Goal: Connect with others: Connect with others

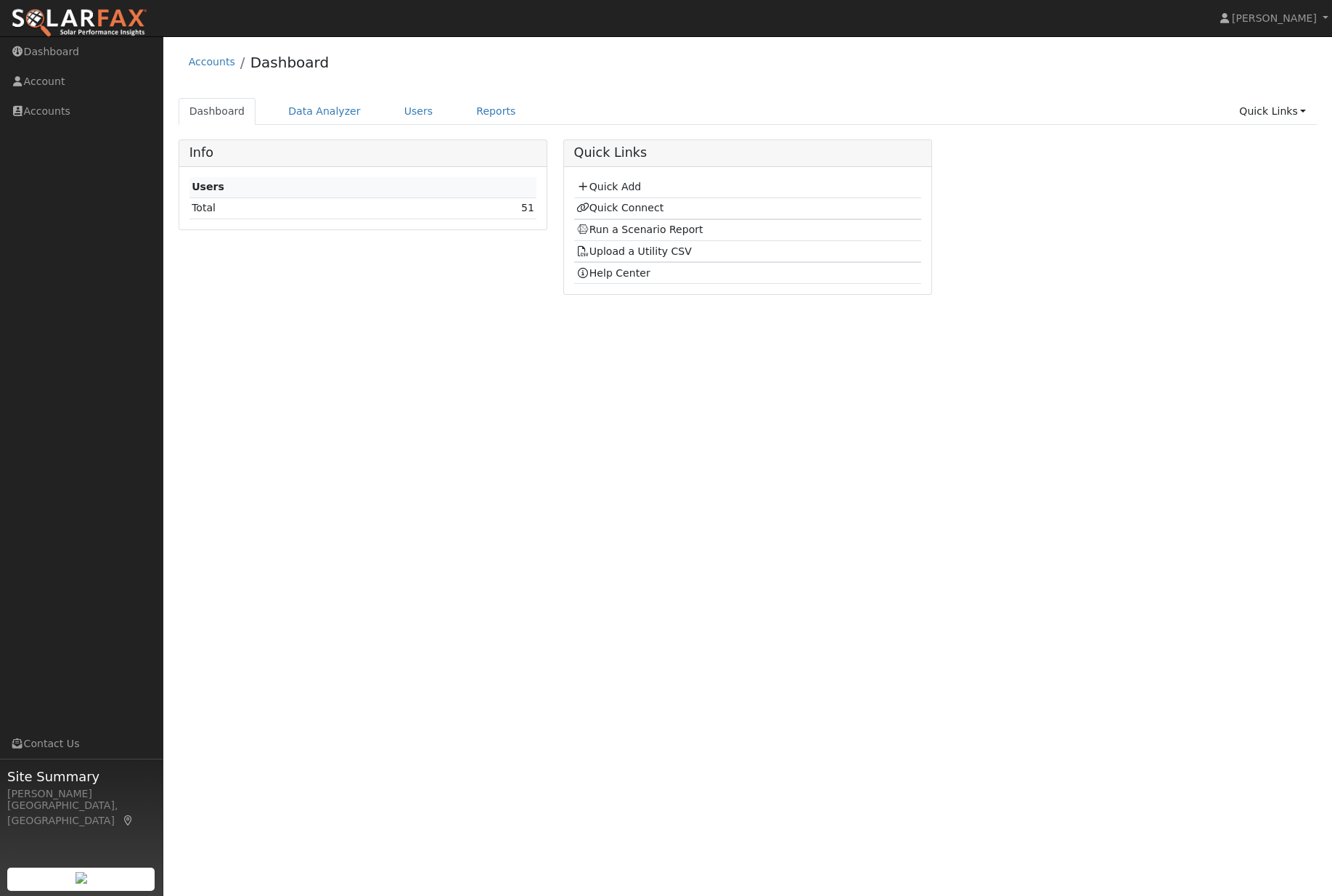
click at [431, 120] on link "Users" at bounding box center [419, 111] width 51 height 27
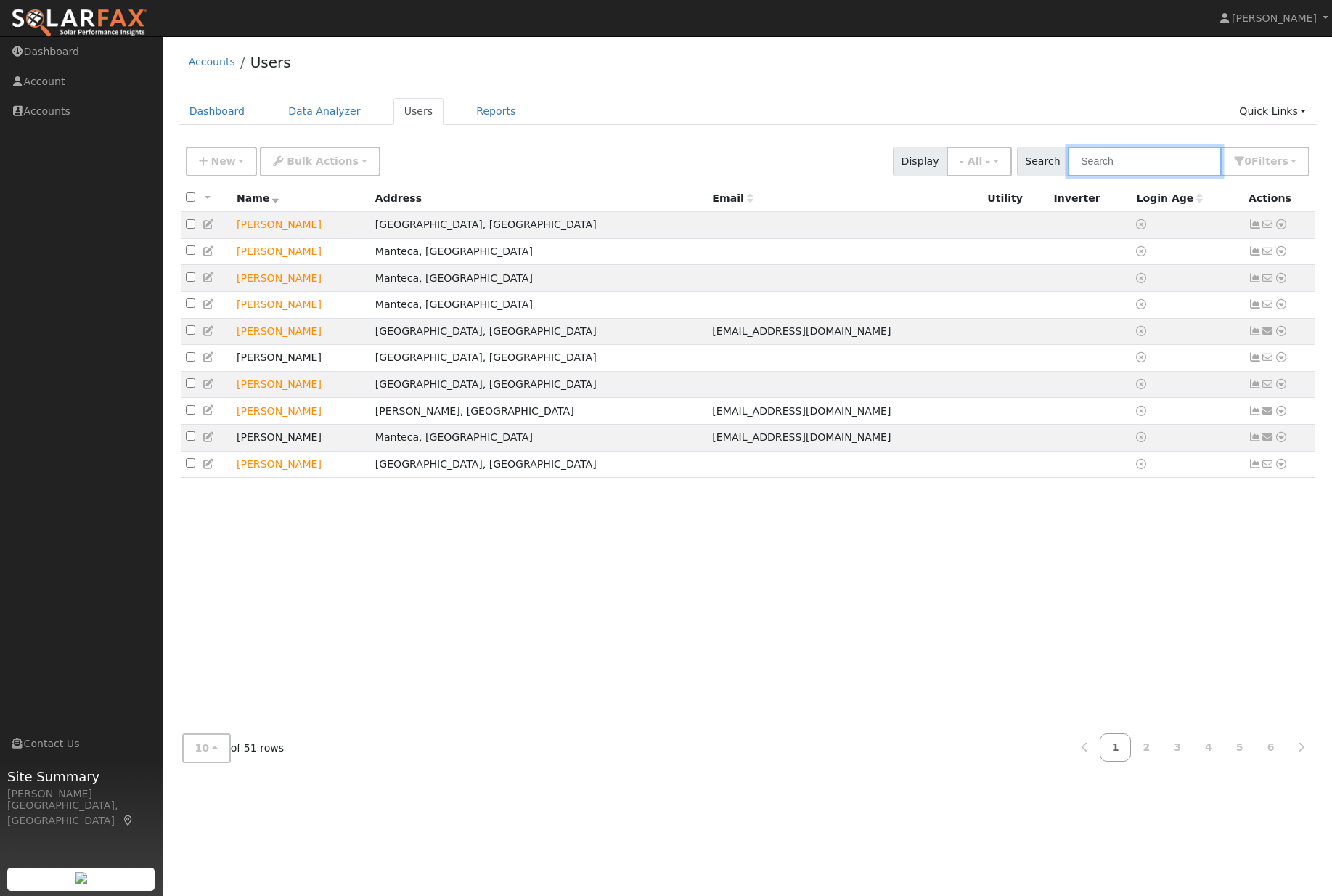
click at [1170, 162] on input "text" at bounding box center [1145, 161] width 154 height 29
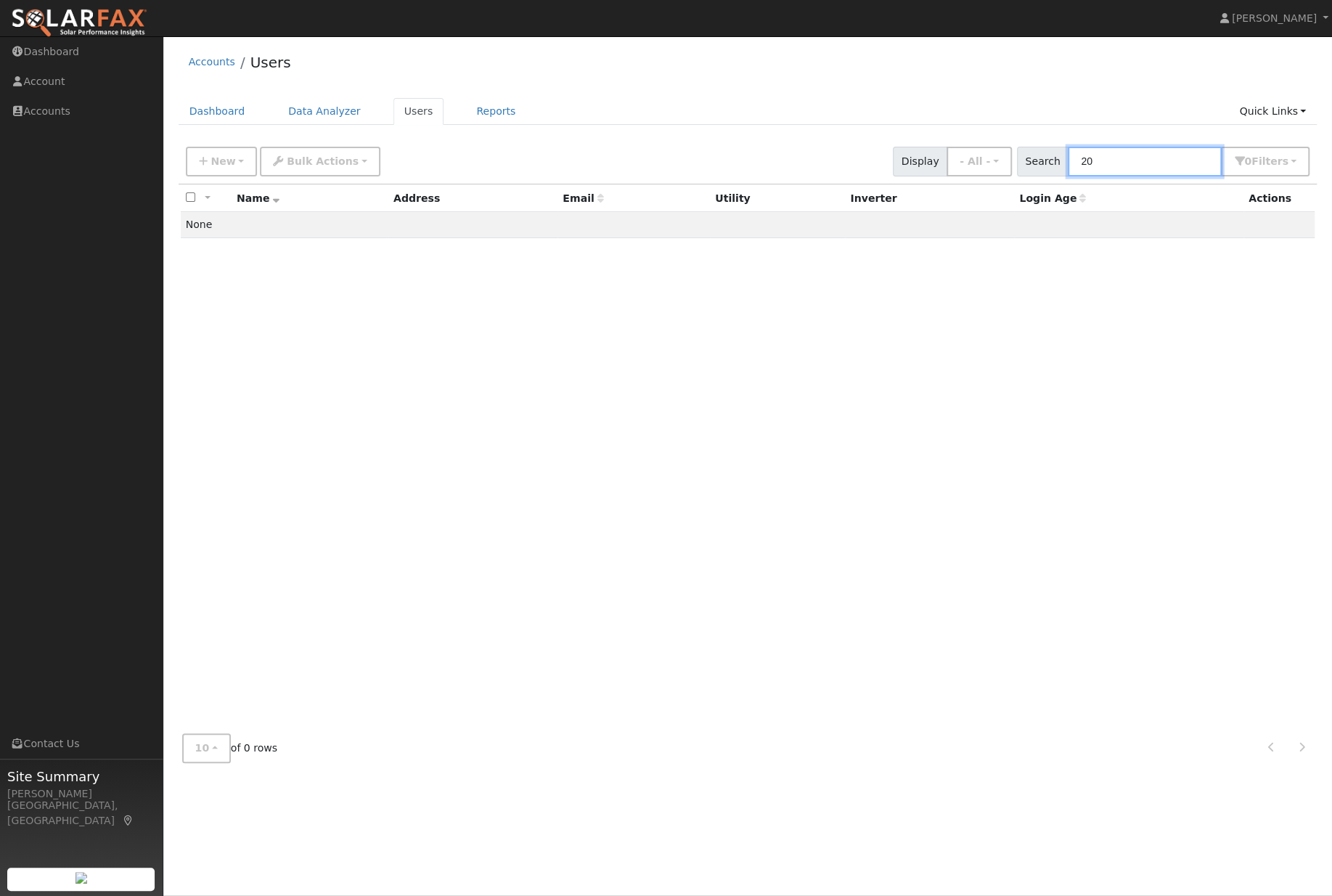
type input "2"
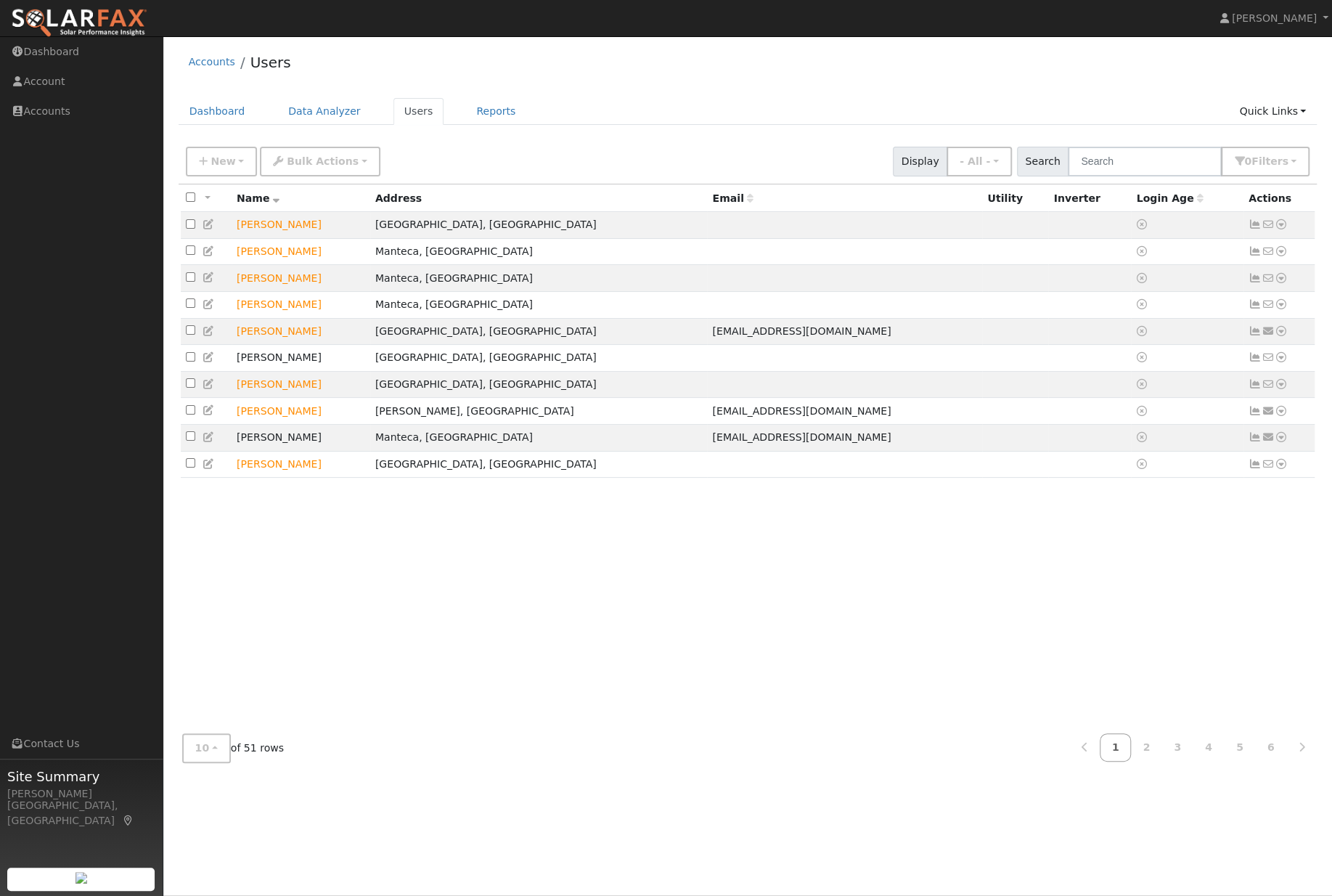
click at [1270, 762] on link "6" at bounding box center [1271, 747] width 32 height 29
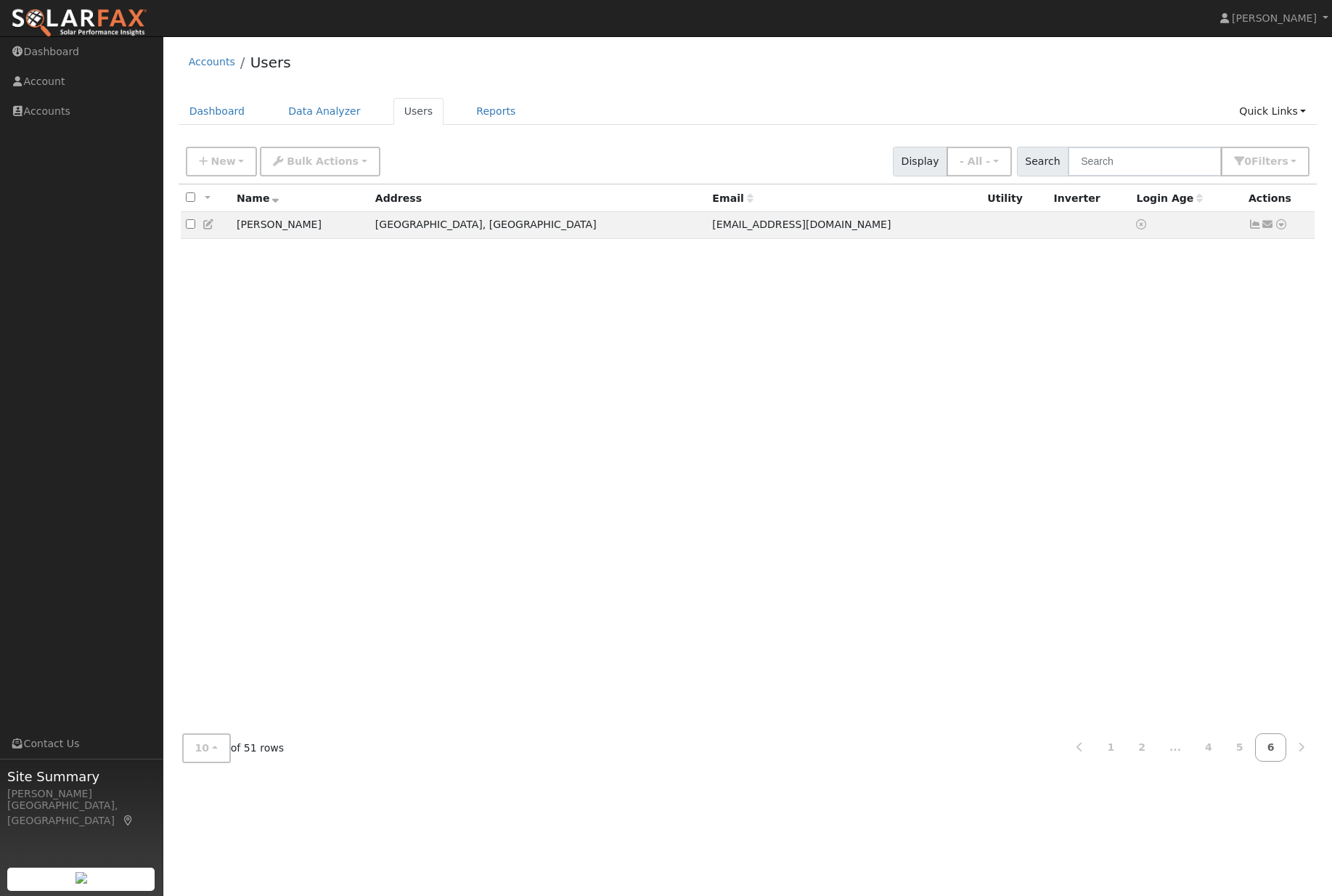
click at [1245, 762] on link "5" at bounding box center [1240, 747] width 32 height 29
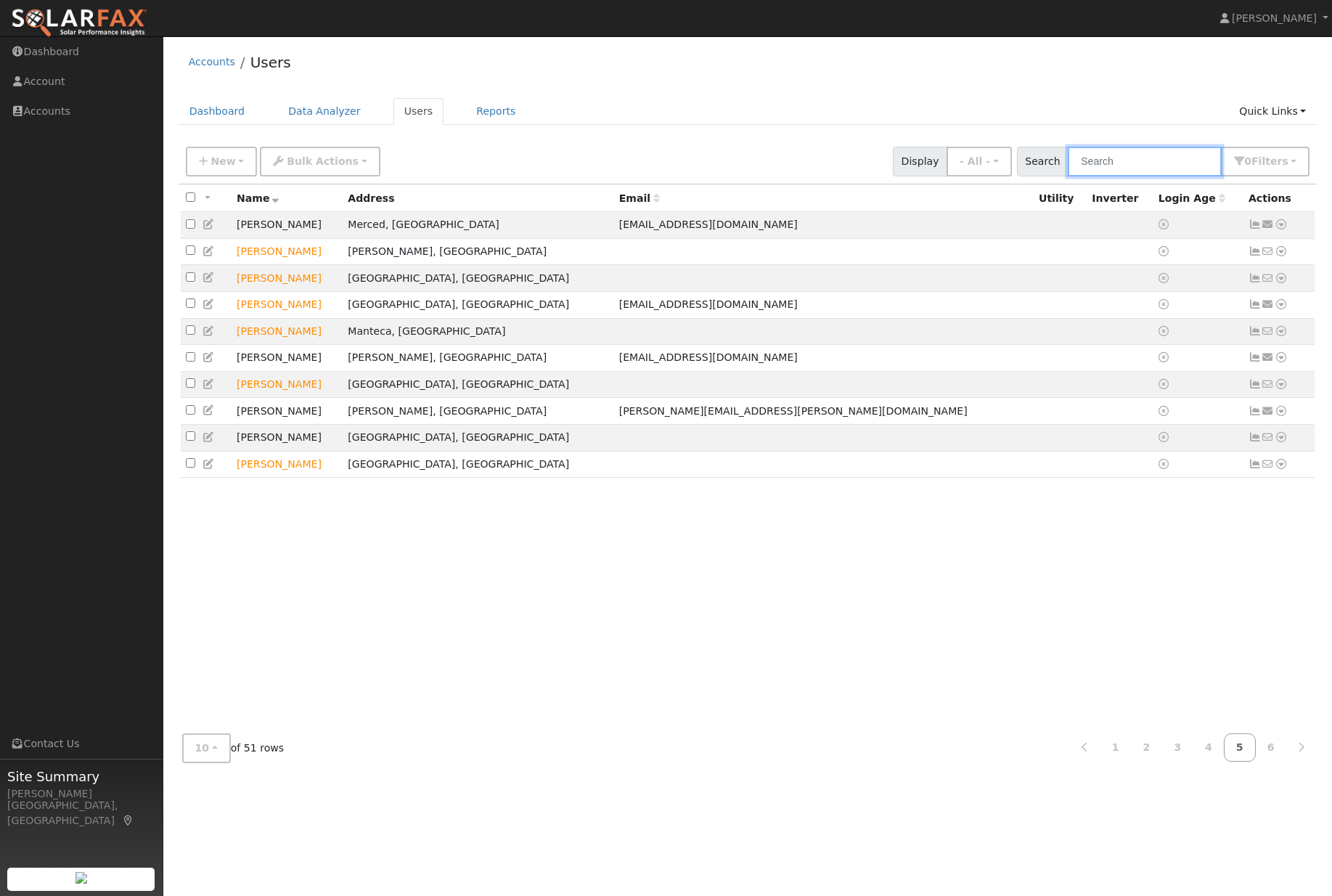
click at [1192, 176] on input "text" at bounding box center [1145, 161] width 154 height 29
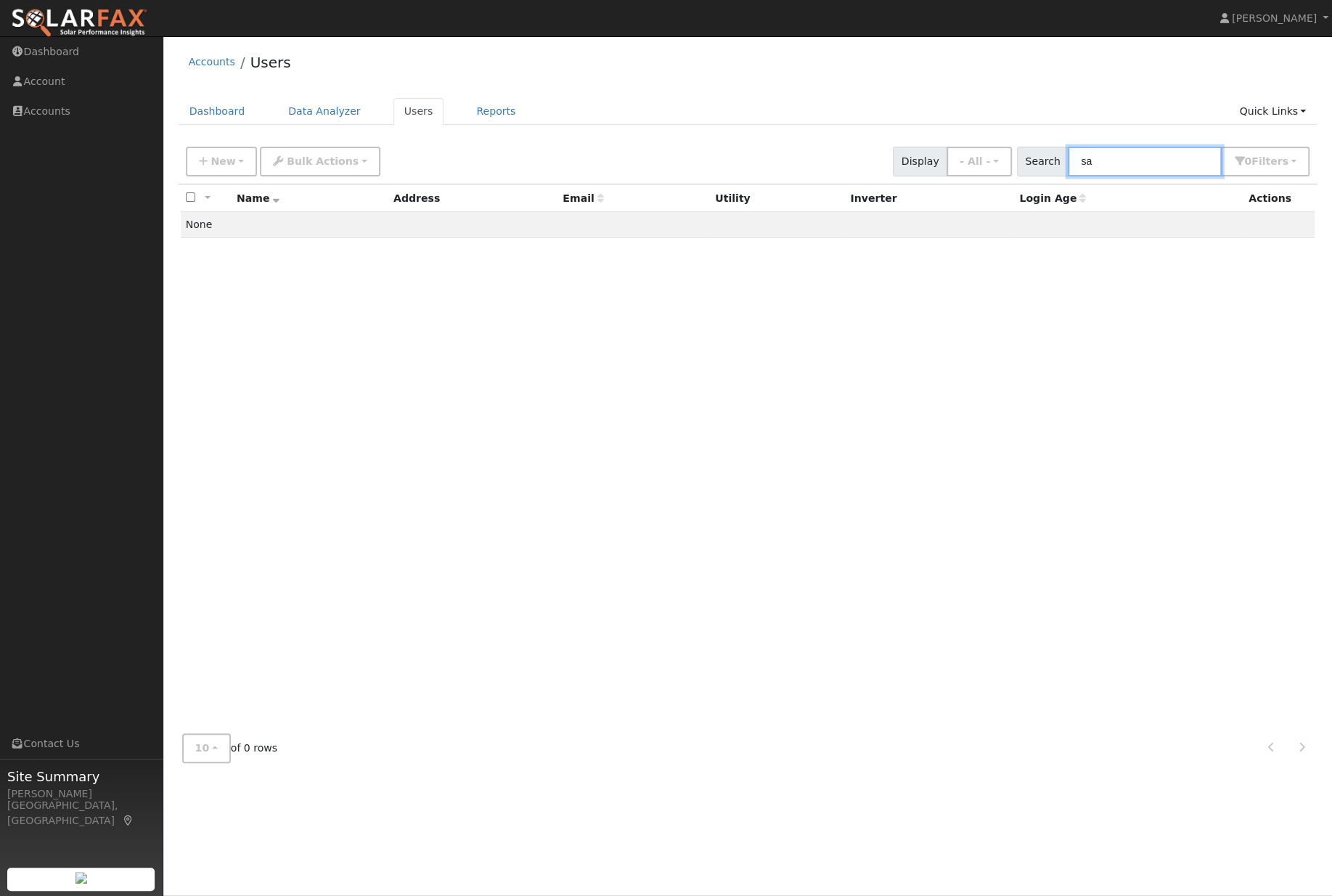
type input "s"
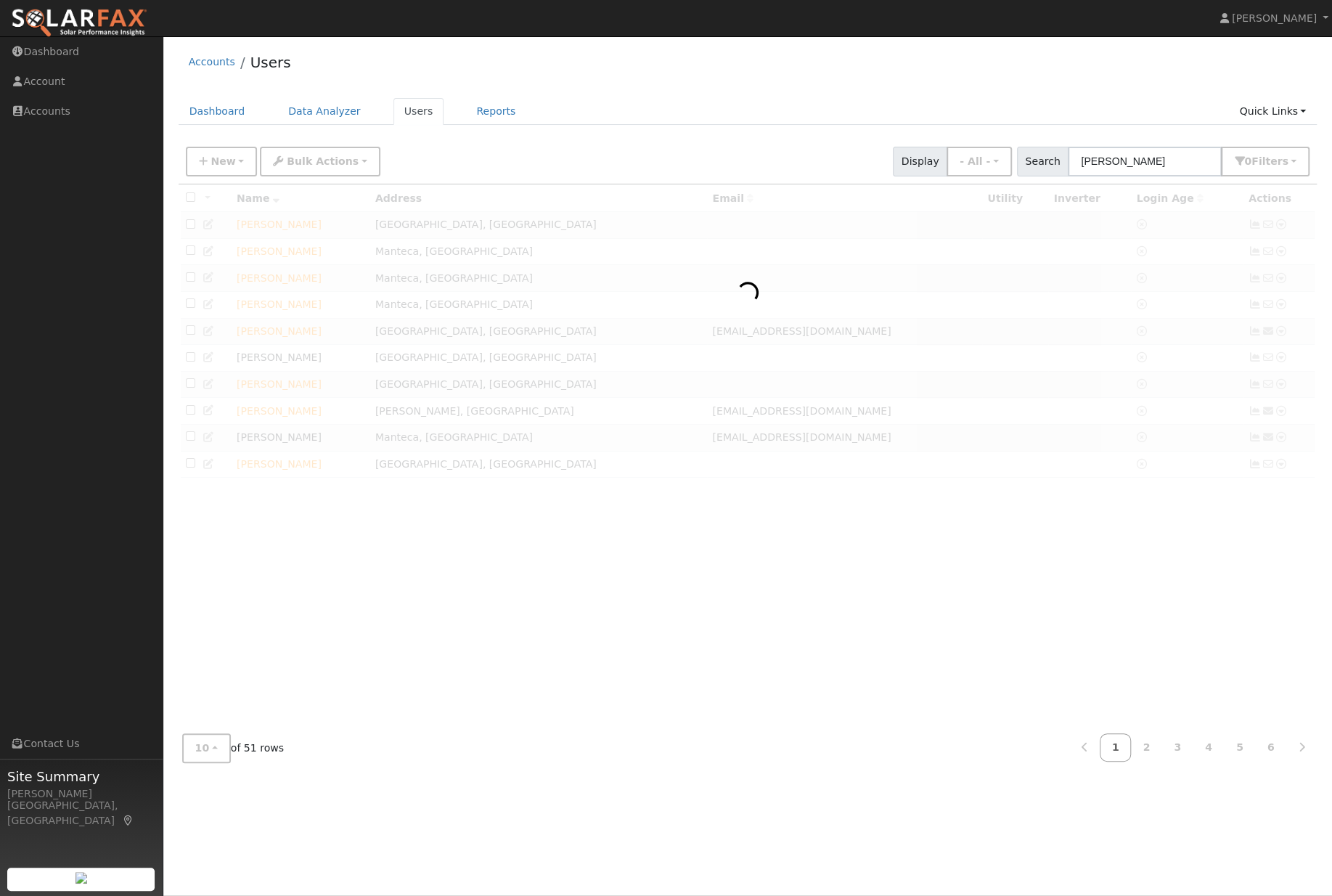
click at [956, 598] on div at bounding box center [748, 453] width 1140 height 537
click at [1170, 167] on input "robert" at bounding box center [1145, 161] width 154 height 29
type input "r"
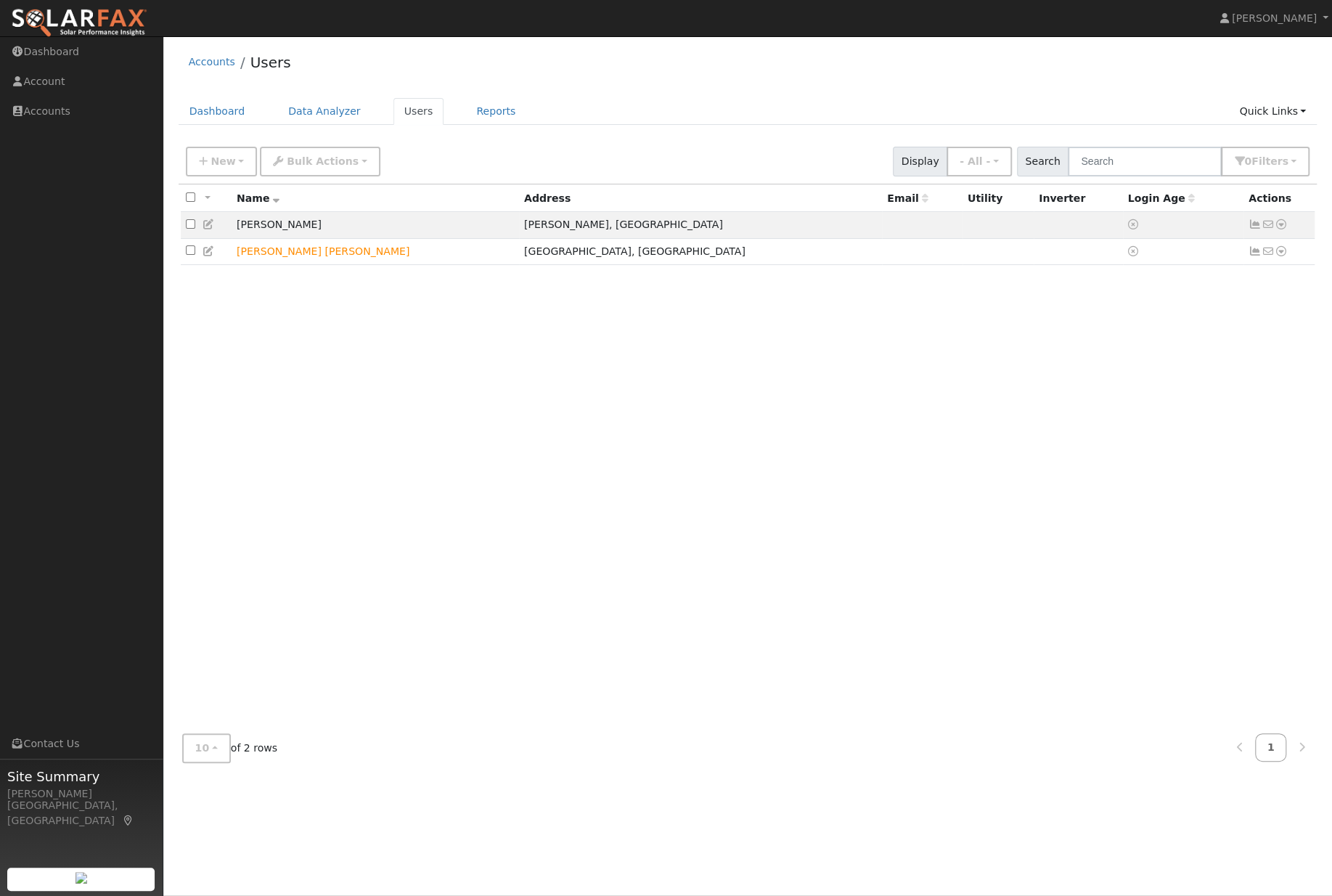
click at [1284, 256] on icon at bounding box center [1281, 251] width 13 height 10
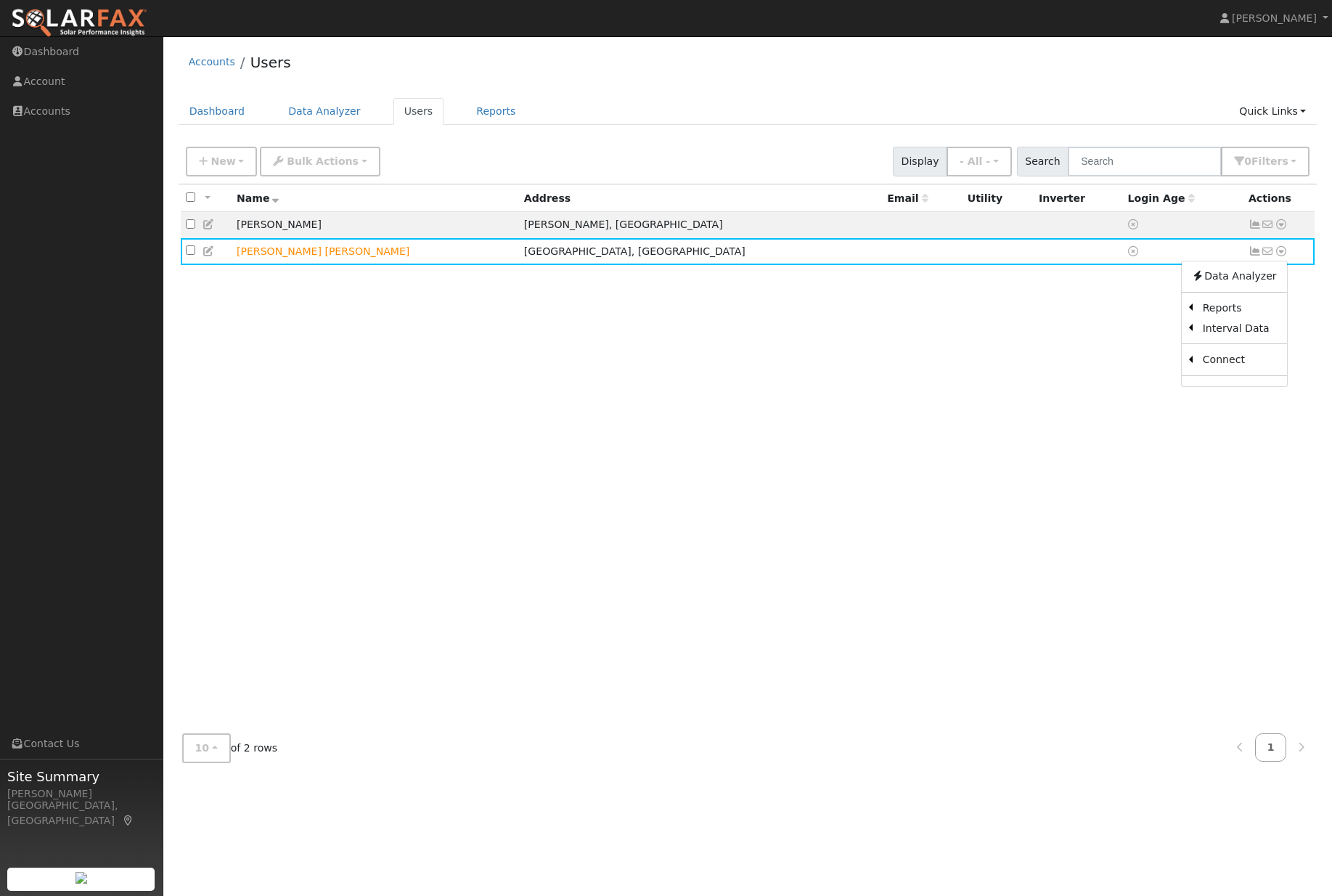
click at [0, 0] on link "Scenario" at bounding box center [0, 0] width 0 height 0
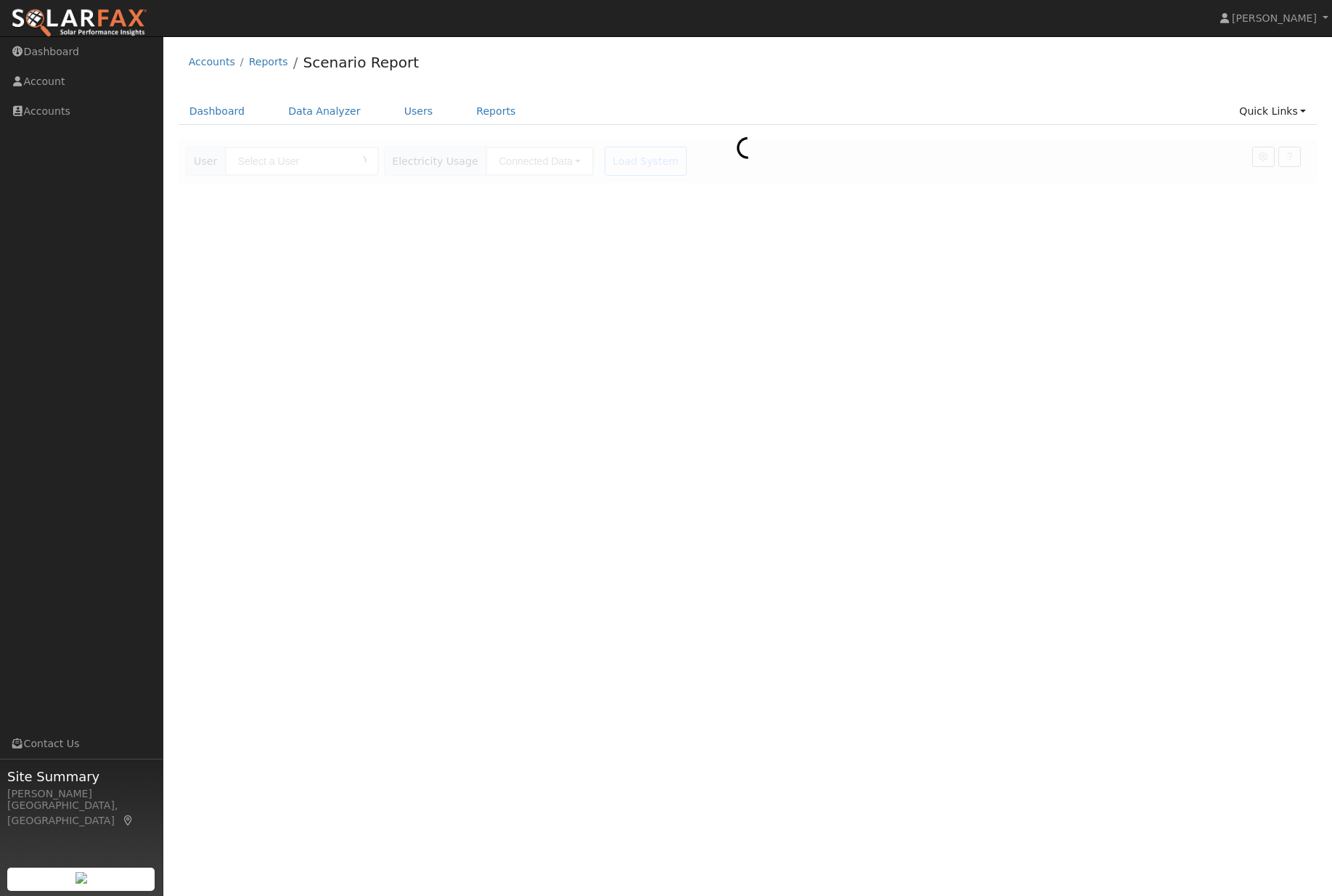
type input "[PERSON_NAME] [PERSON_NAME]"
type input "Pacific Gas & Electric"
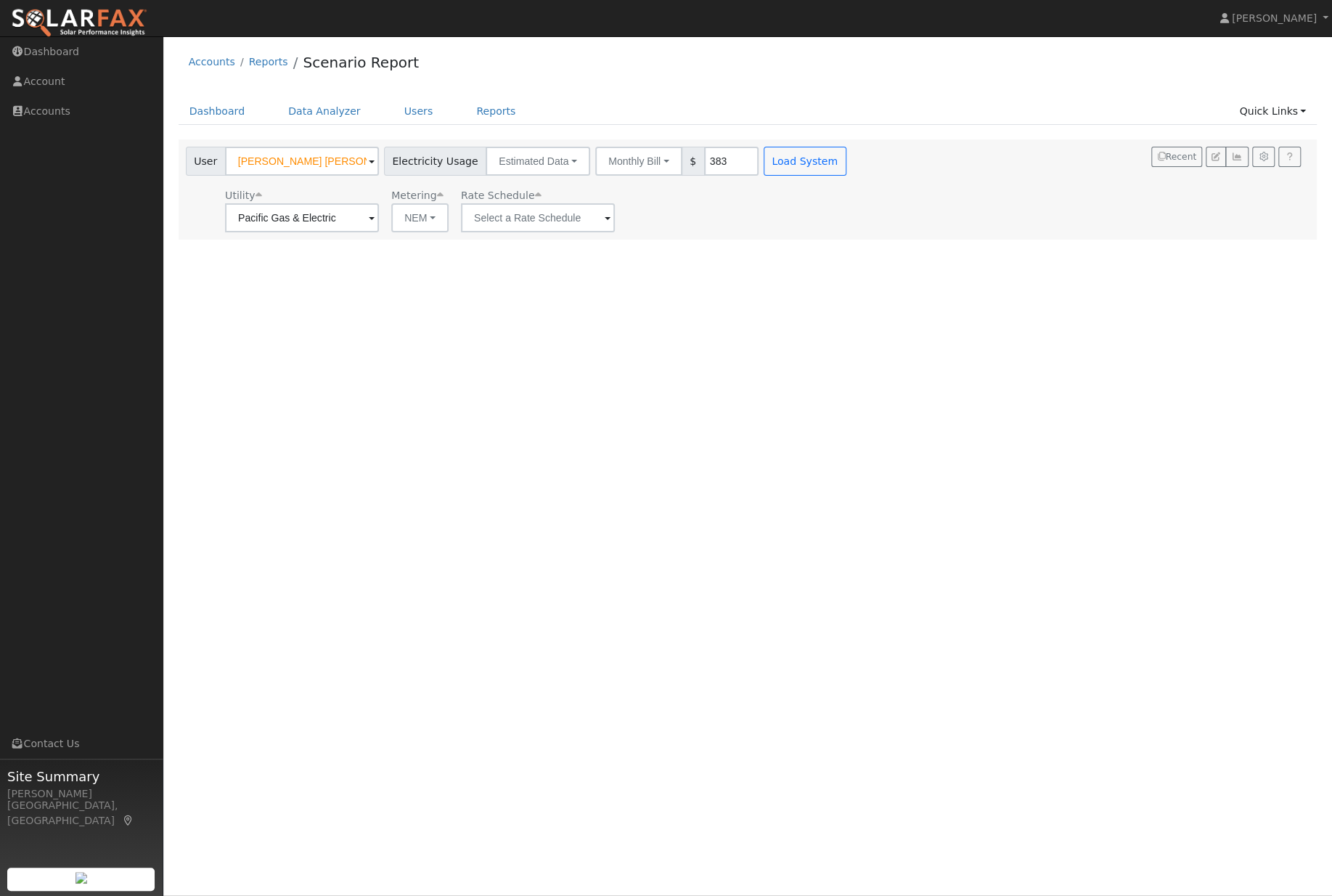
click at [1290, 115] on link "Quick Links" at bounding box center [1273, 111] width 88 height 27
click at [1246, 164] on link "Quick Connect" at bounding box center [1244, 164] width 147 height 20
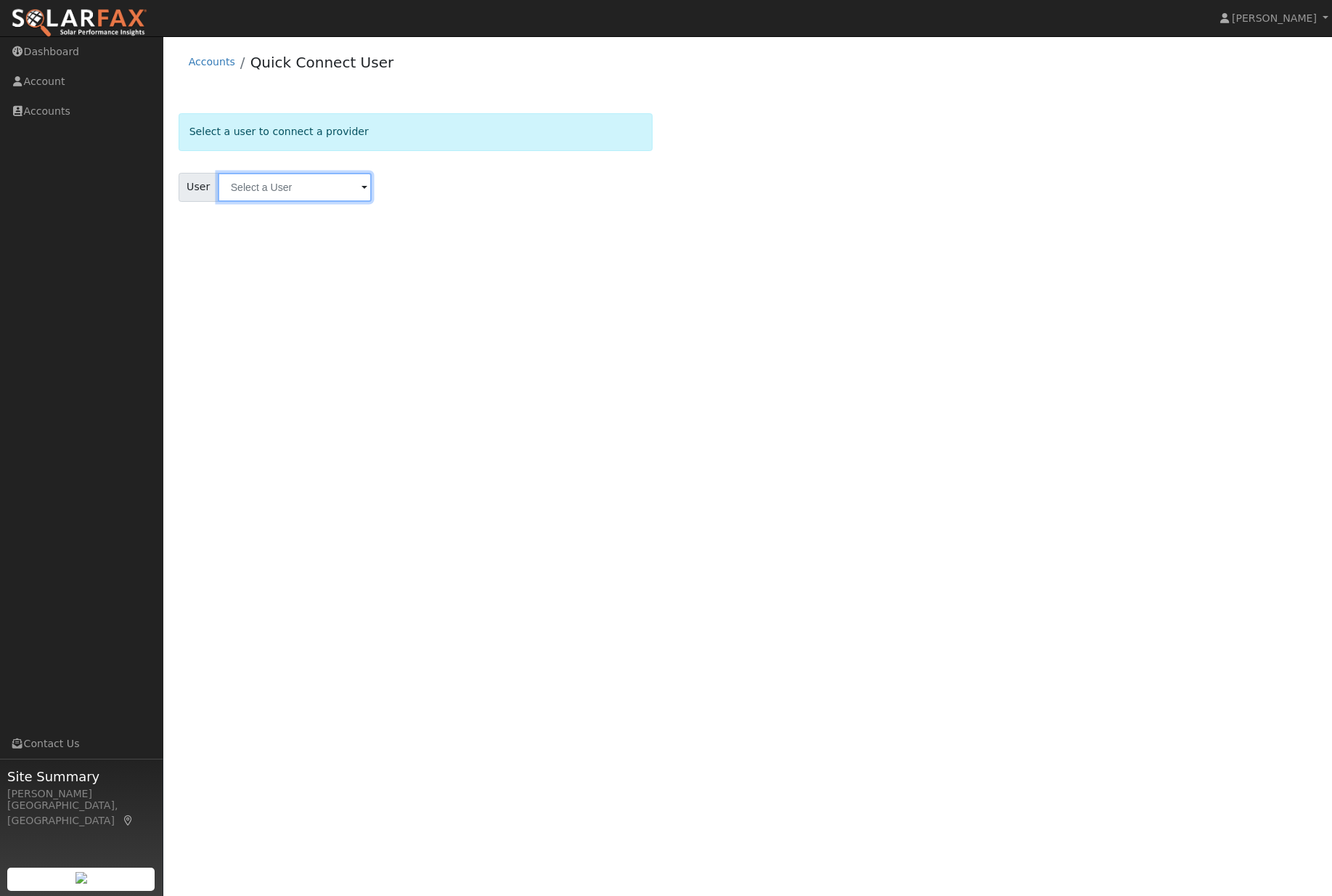
click at [291, 181] on input "text" at bounding box center [295, 187] width 154 height 29
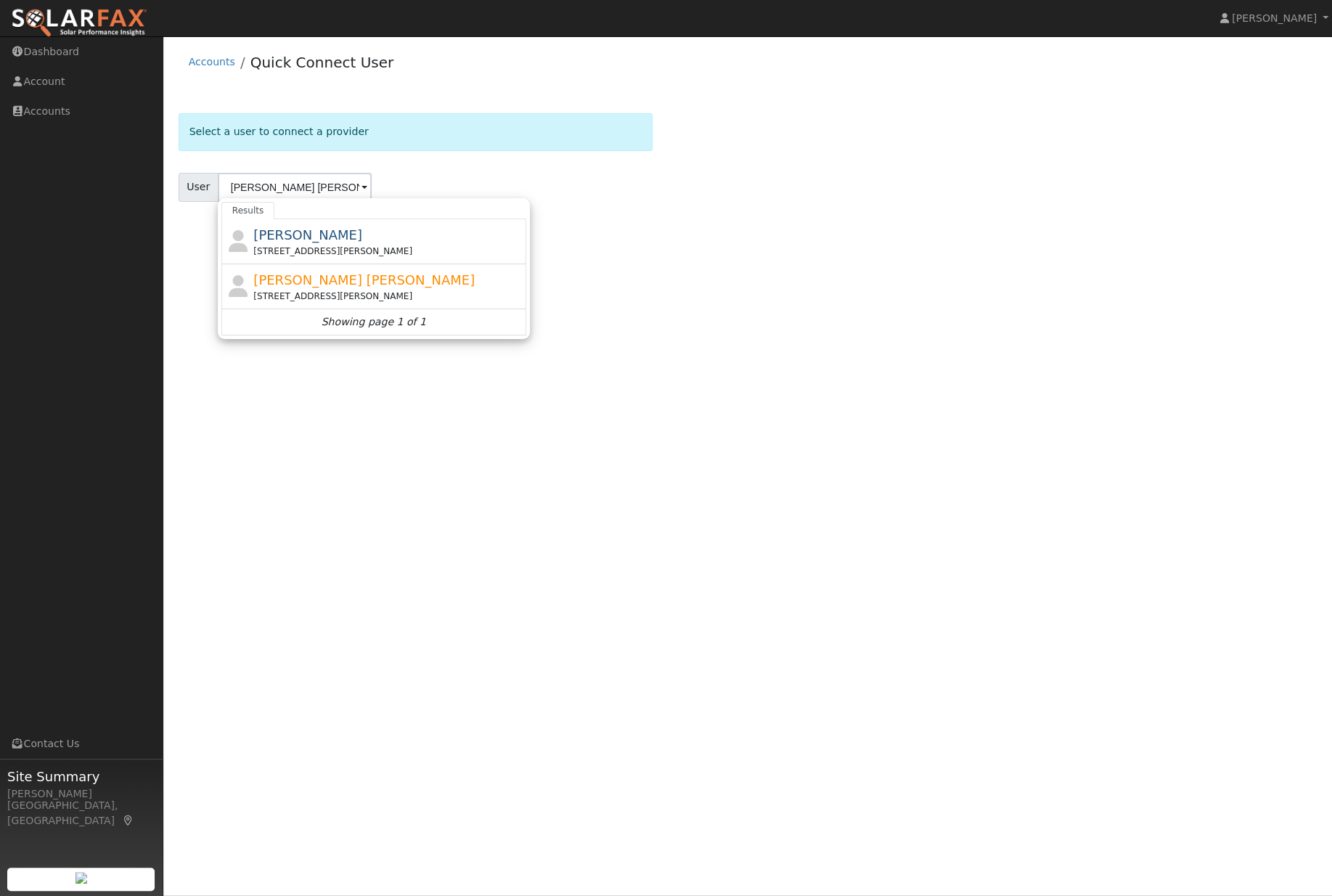
click at [355, 291] on div "[PERSON_NAME] [PERSON_NAME] [STREET_ADDRESS][PERSON_NAME]" at bounding box center [387, 287] width 270 height 33
type input "[PERSON_NAME] [PERSON_NAME]"
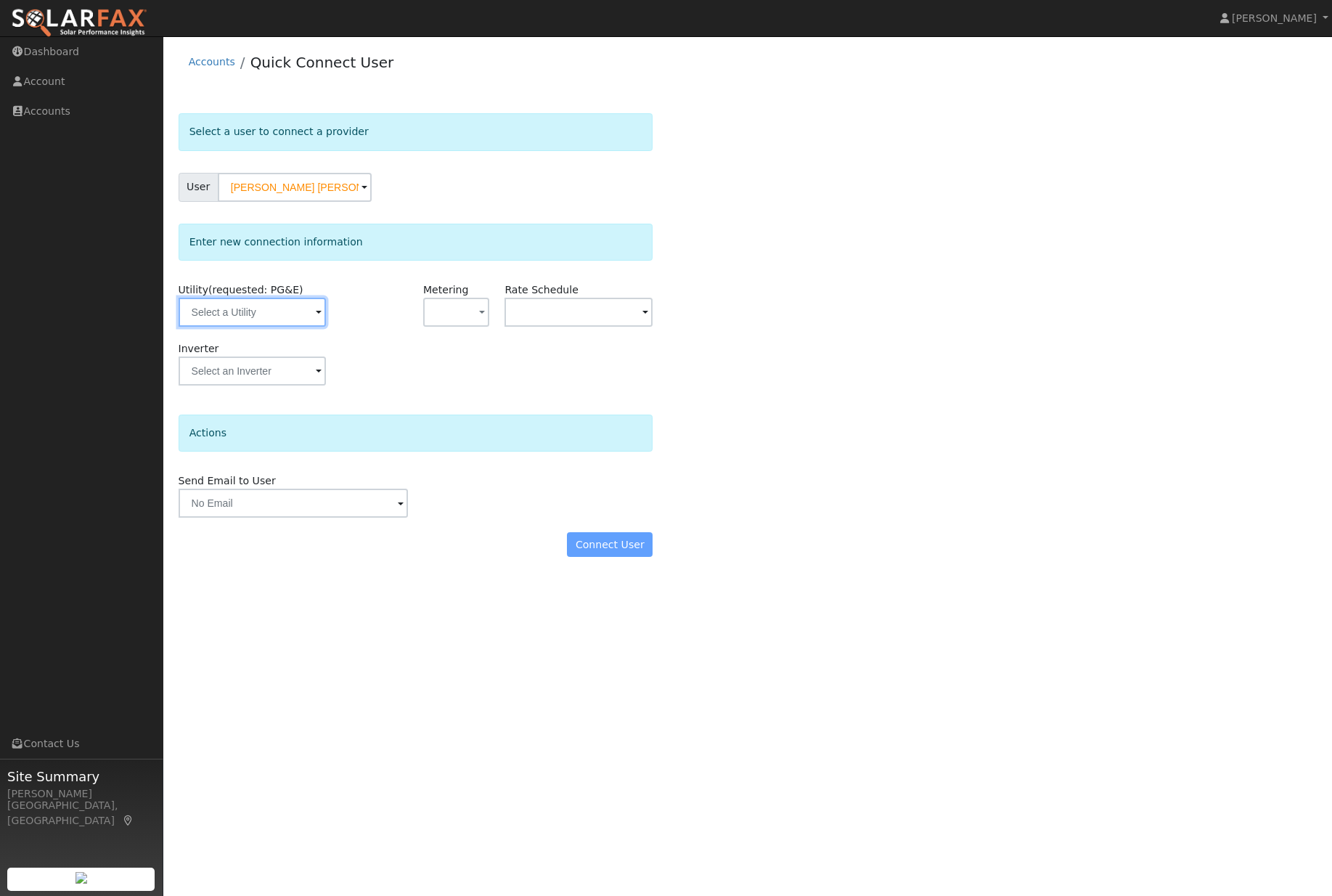
click at [261, 321] on input "text" at bounding box center [252, 313] width 148 height 29
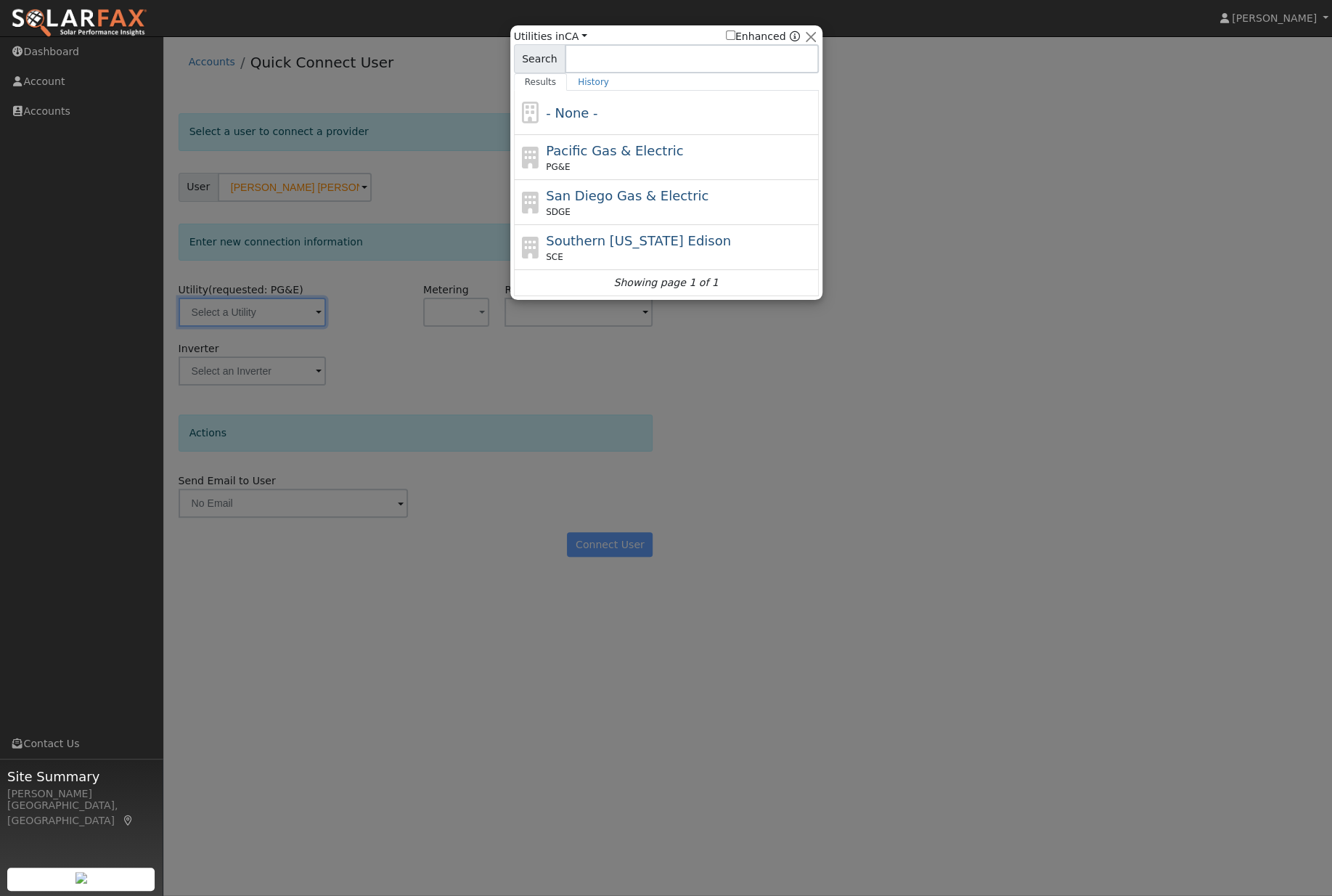
click at [659, 162] on div "PG&E" at bounding box center [680, 166] width 270 height 13
type input "PG&E"
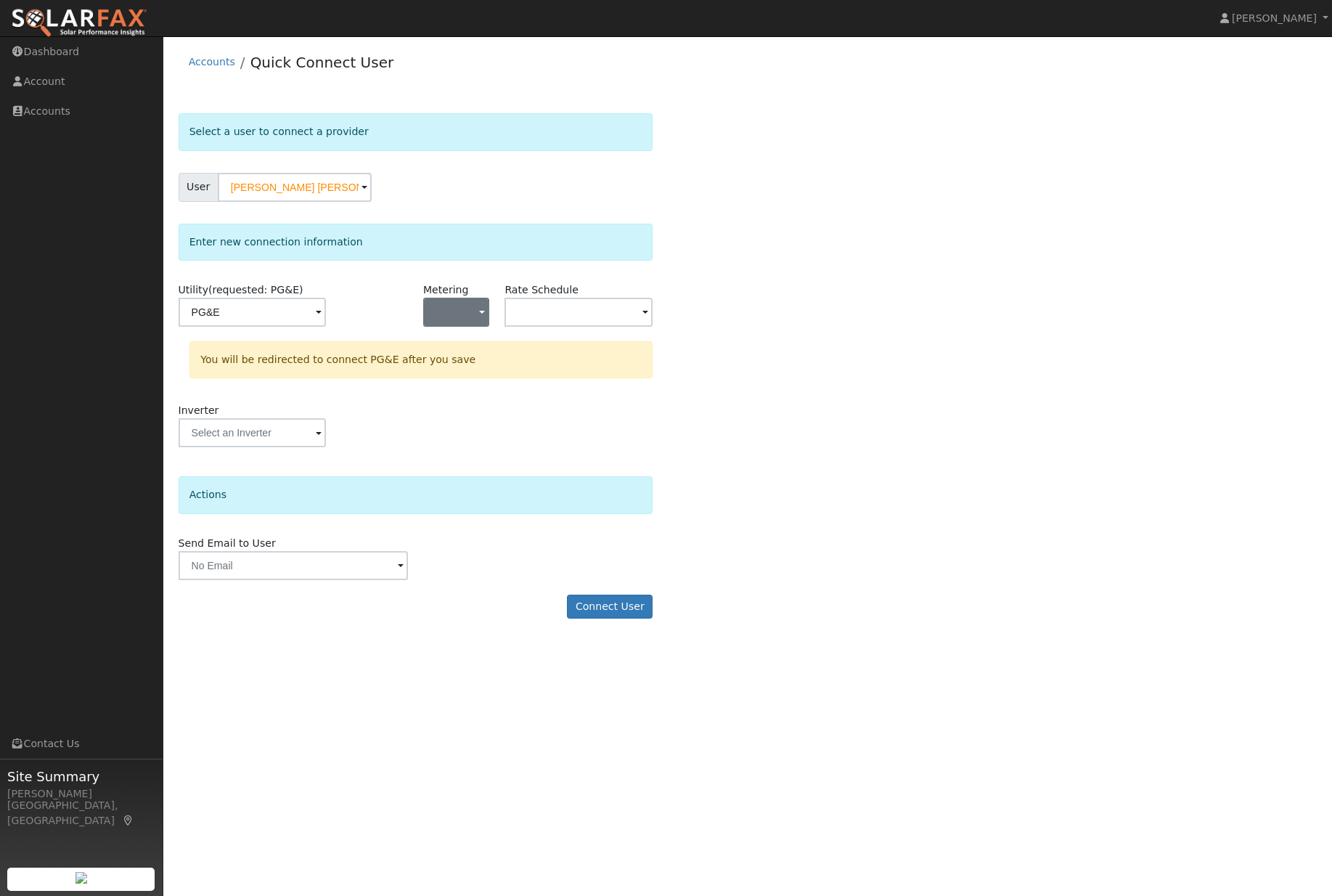
click at [469, 308] on button "button" at bounding box center [456, 313] width 66 height 29
click at [477, 397] on link "NBT" at bounding box center [476, 390] width 101 height 20
click at [575, 323] on input "text" at bounding box center [578, 313] width 148 height 29
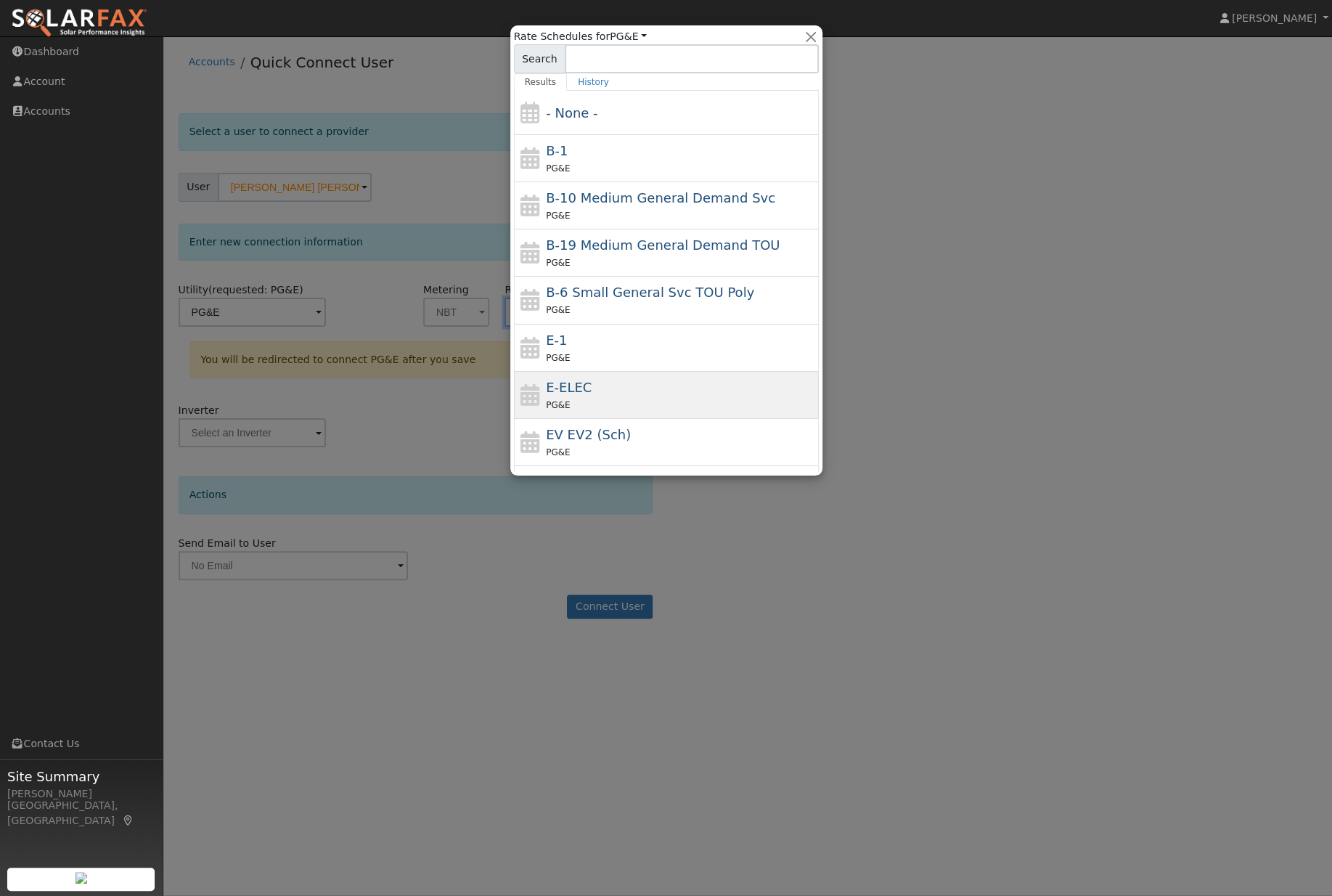
click at [737, 387] on div "E-ELEC PG&E" at bounding box center [680, 395] width 270 height 35
type input "E-ELEC"
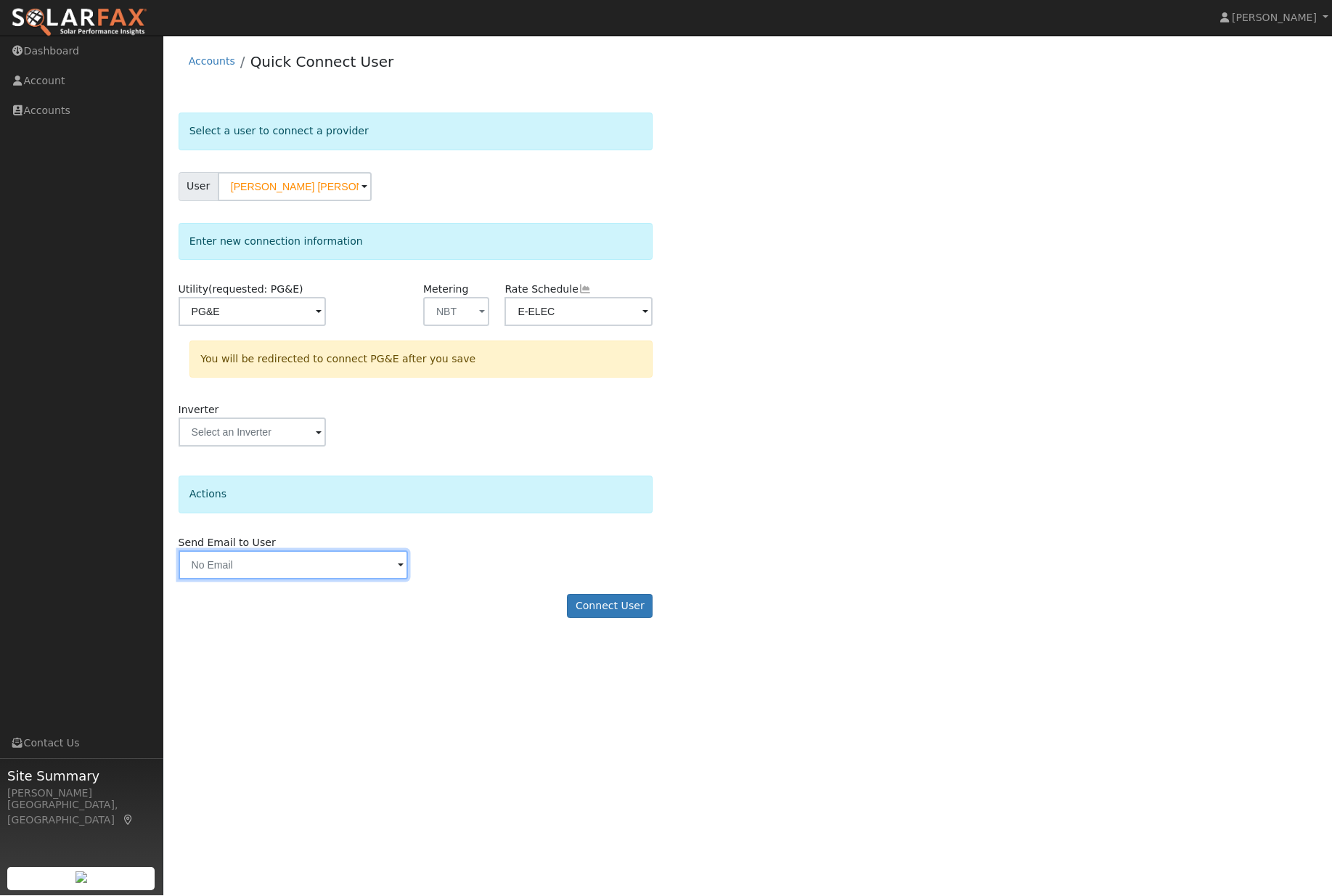
click at [347, 580] on input "text" at bounding box center [293, 566] width 230 height 29
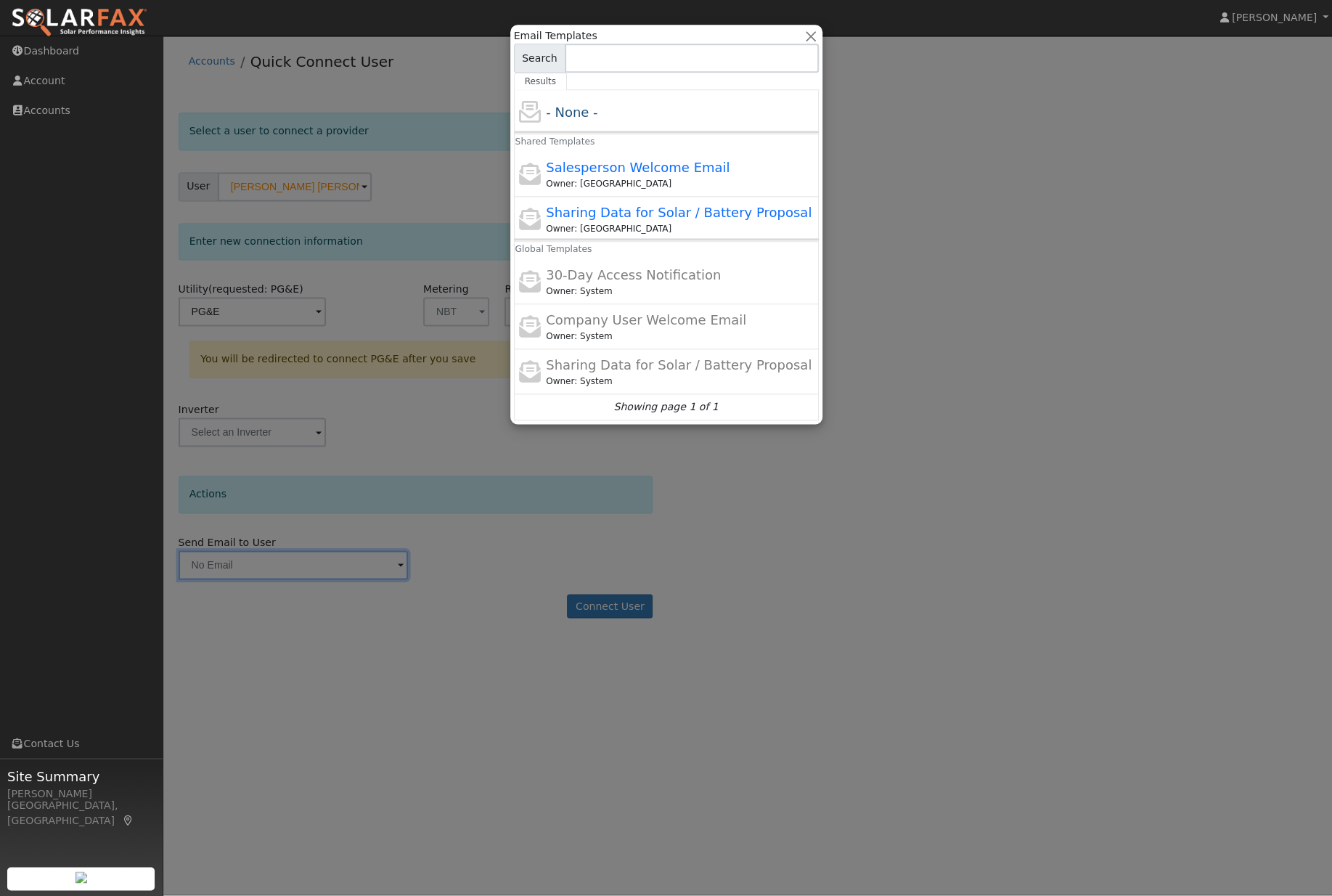
click at [588, 568] on div at bounding box center [666, 448] width 1332 height 896
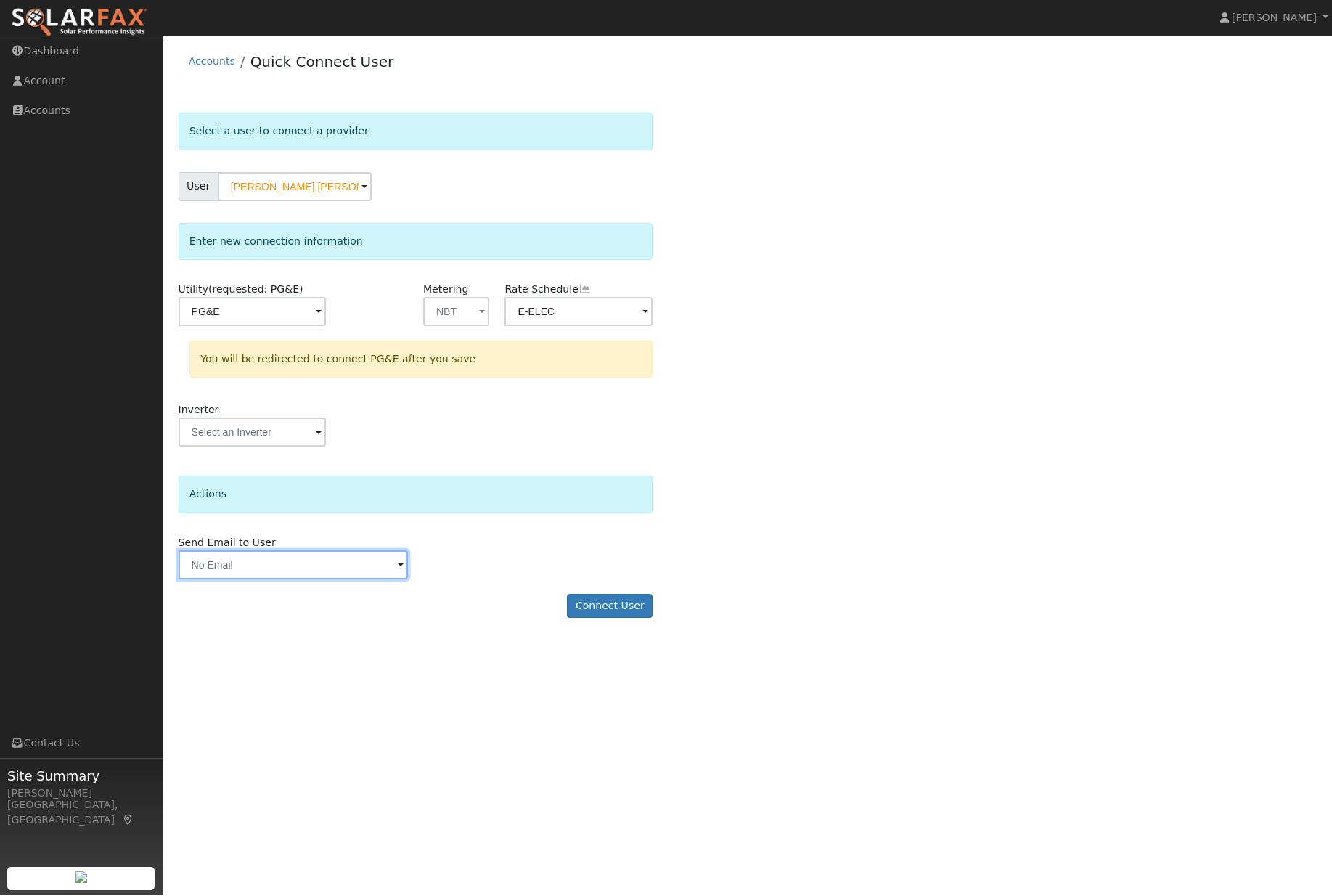
click at [384, 580] on input "text" at bounding box center [293, 566] width 230 height 29
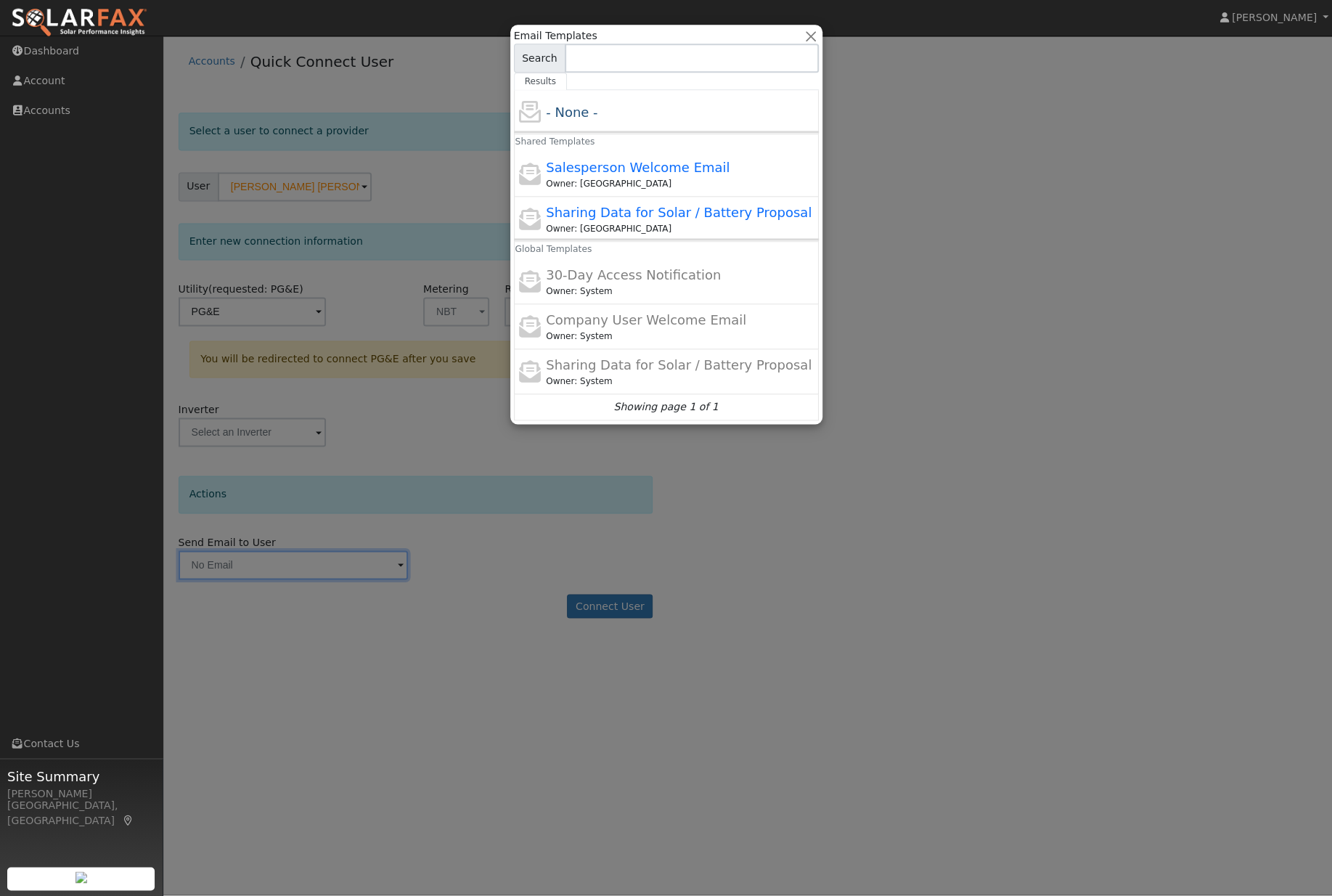
click at [528, 595] on div at bounding box center [666, 448] width 1332 height 896
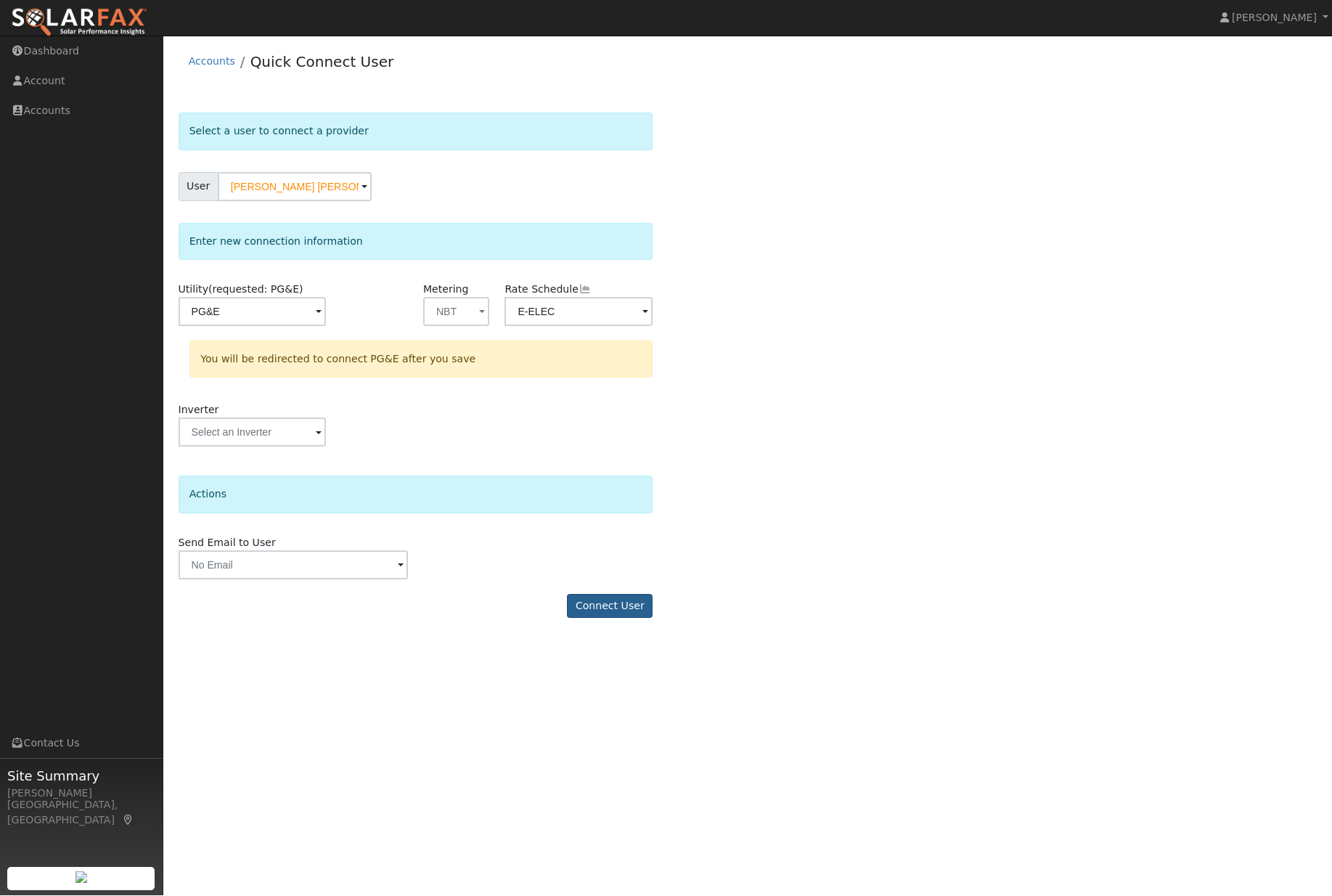
click at [629, 620] on button "Connect User" at bounding box center [609, 607] width 86 height 24
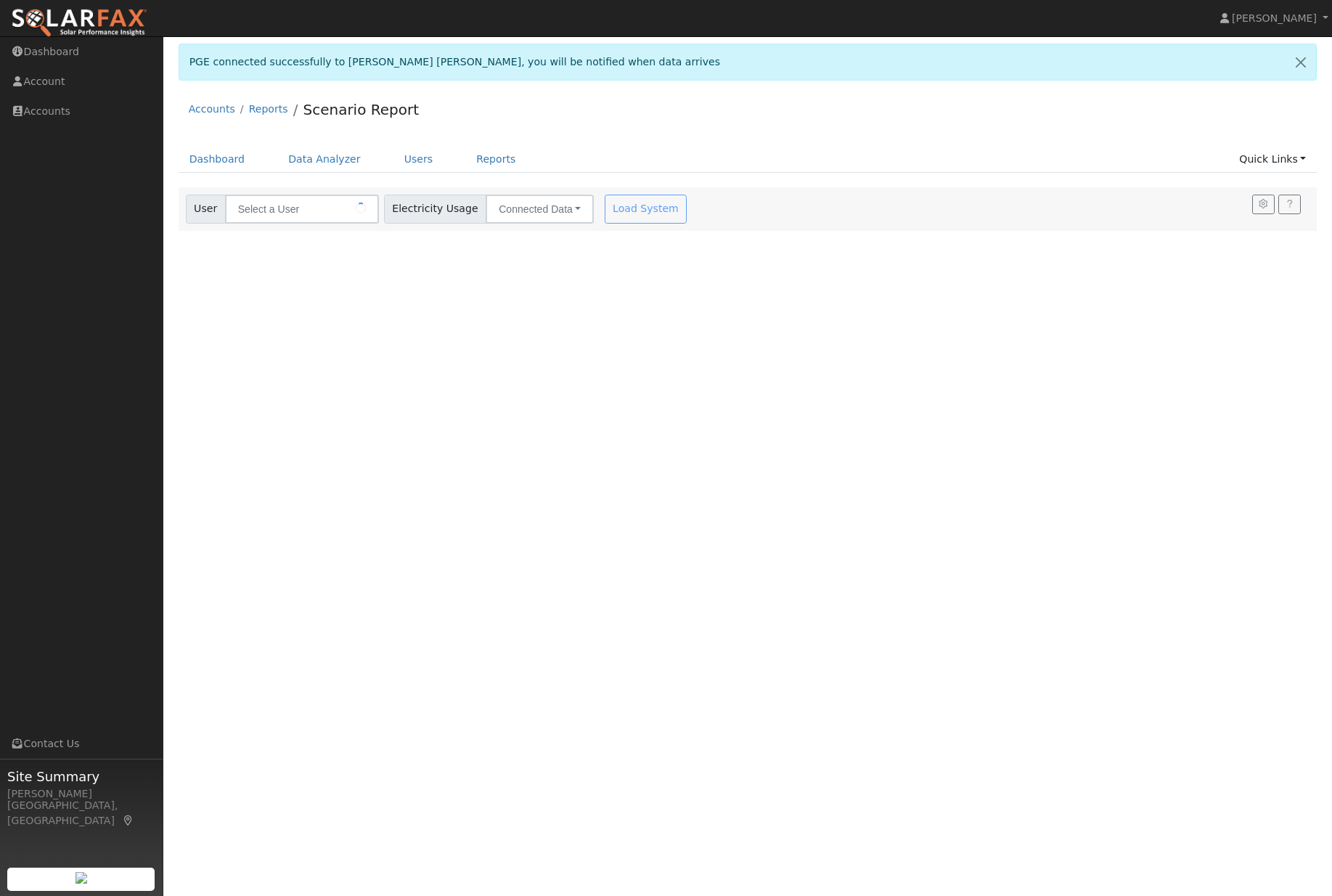
type input "[PERSON_NAME] [PERSON_NAME]"
